Goal: Check status: Check status

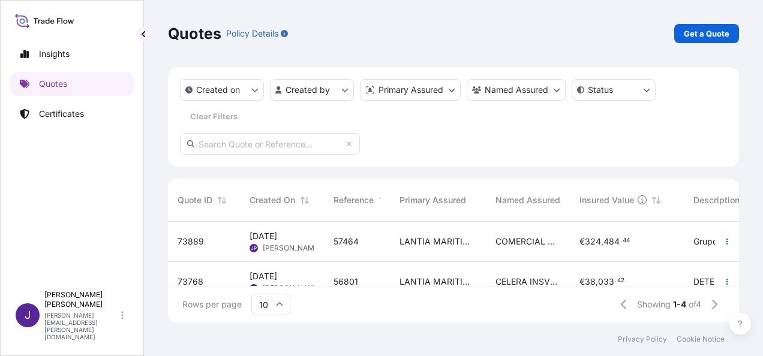
scroll to position [98, 561]
click at [62, 113] on p "Certificates" at bounding box center [61, 114] width 45 height 12
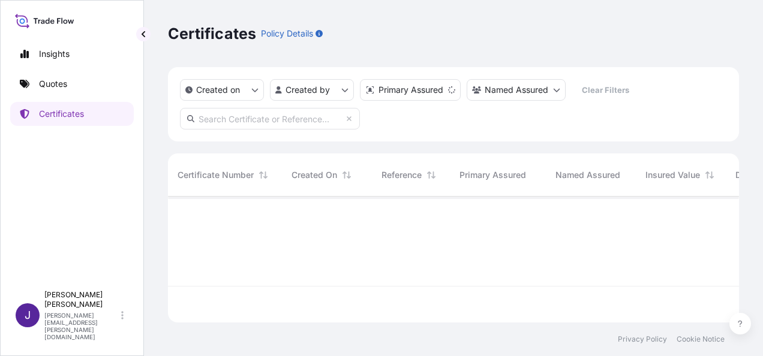
scroll to position [124, 561]
click at [242, 118] on input "text" at bounding box center [270, 119] width 180 height 22
paste input "[PHONE_NUMBER]"
type input "31519-579"
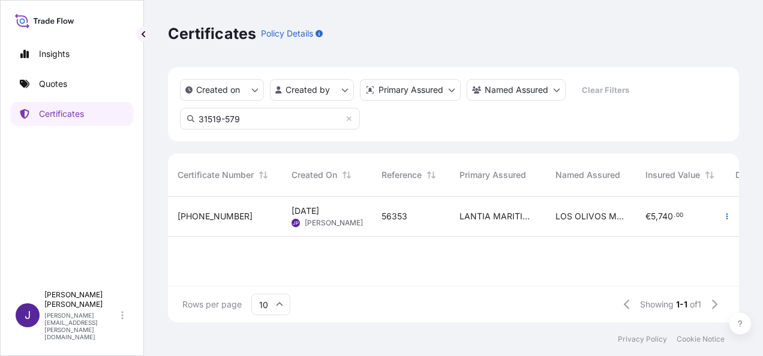
click at [420, 218] on div "56353" at bounding box center [410, 216] width 59 height 12
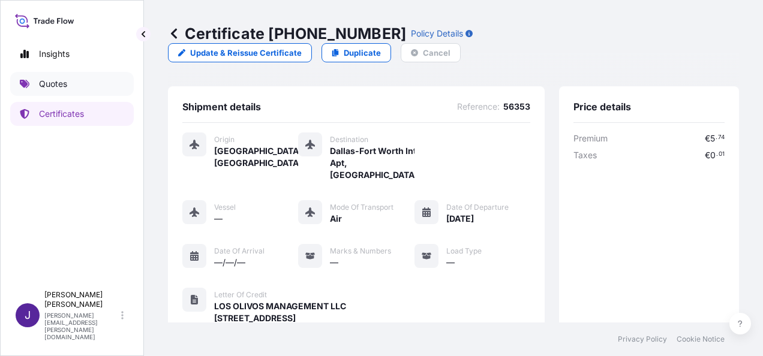
click at [52, 82] on p "Quotes" at bounding box center [53, 84] width 28 height 12
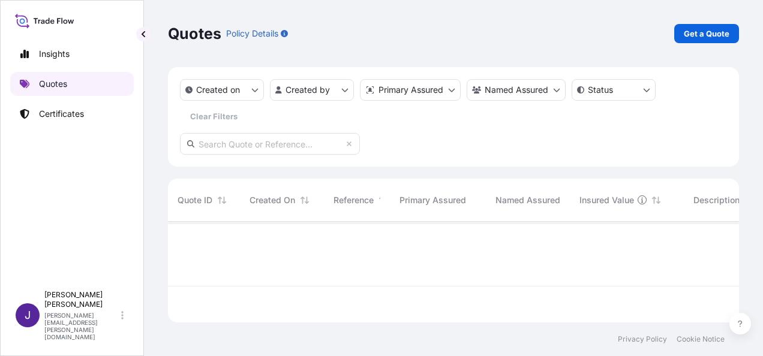
scroll to position [98, 561]
